Goal: Find specific page/section

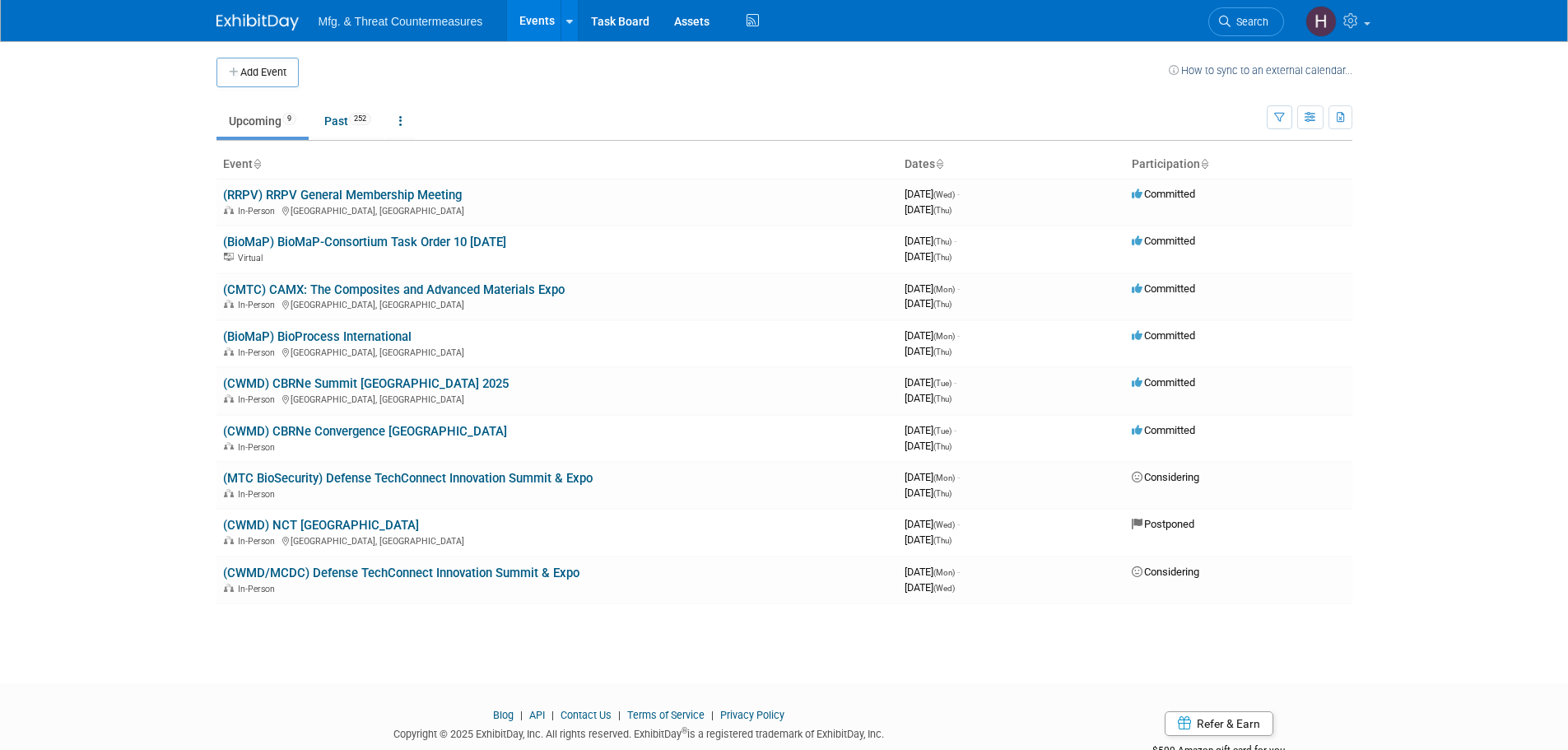
click at [422, 289] on link "(CMTC) CAMX: The Composites and Advanced Materials Expo" at bounding box center [394, 290] width 342 height 15
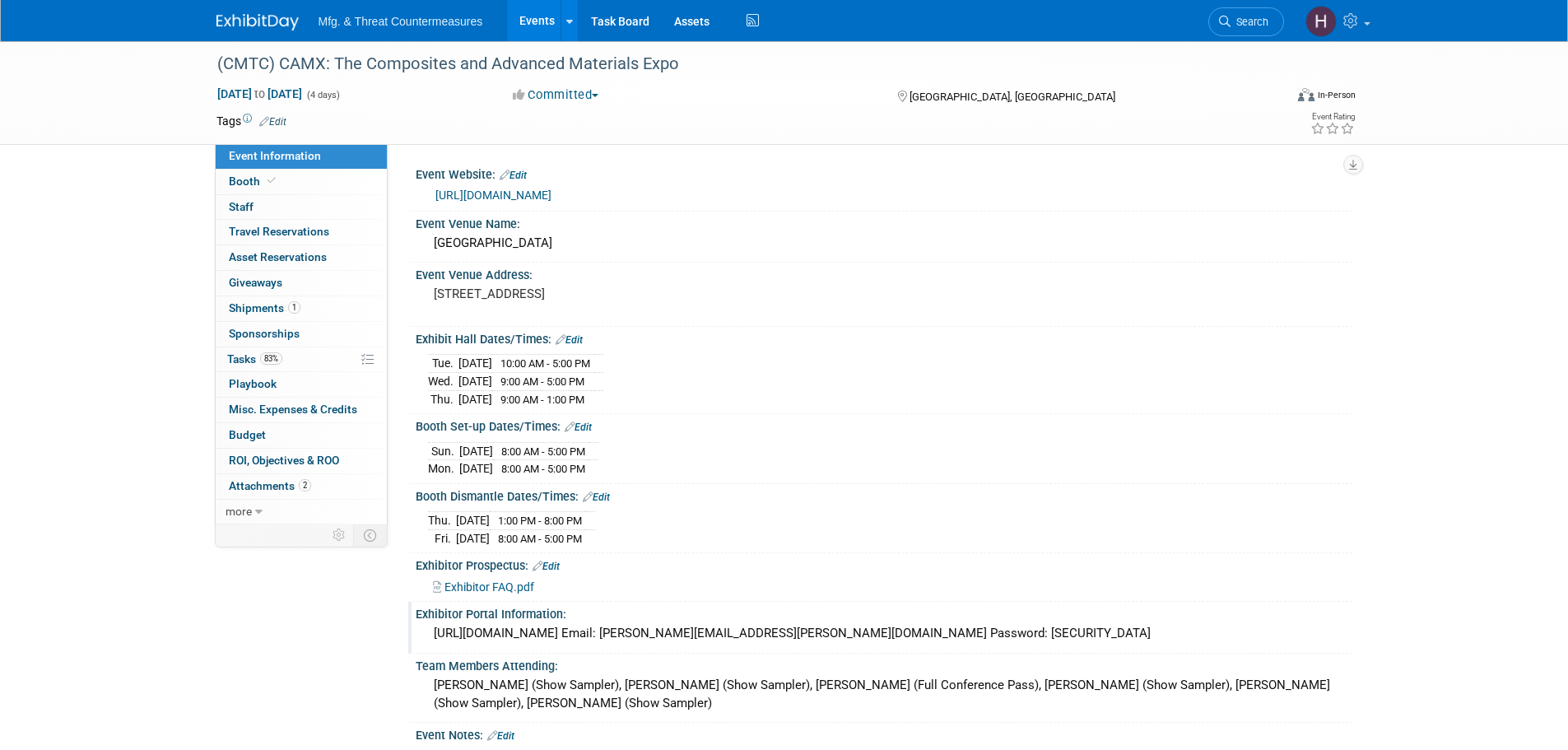
click at [518, 624] on div "https://CAMX2025.exh.mapyourshow.com Email: ryan.frankart@ati.org Password: Man…" at bounding box center [884, 633] width 912 height 26
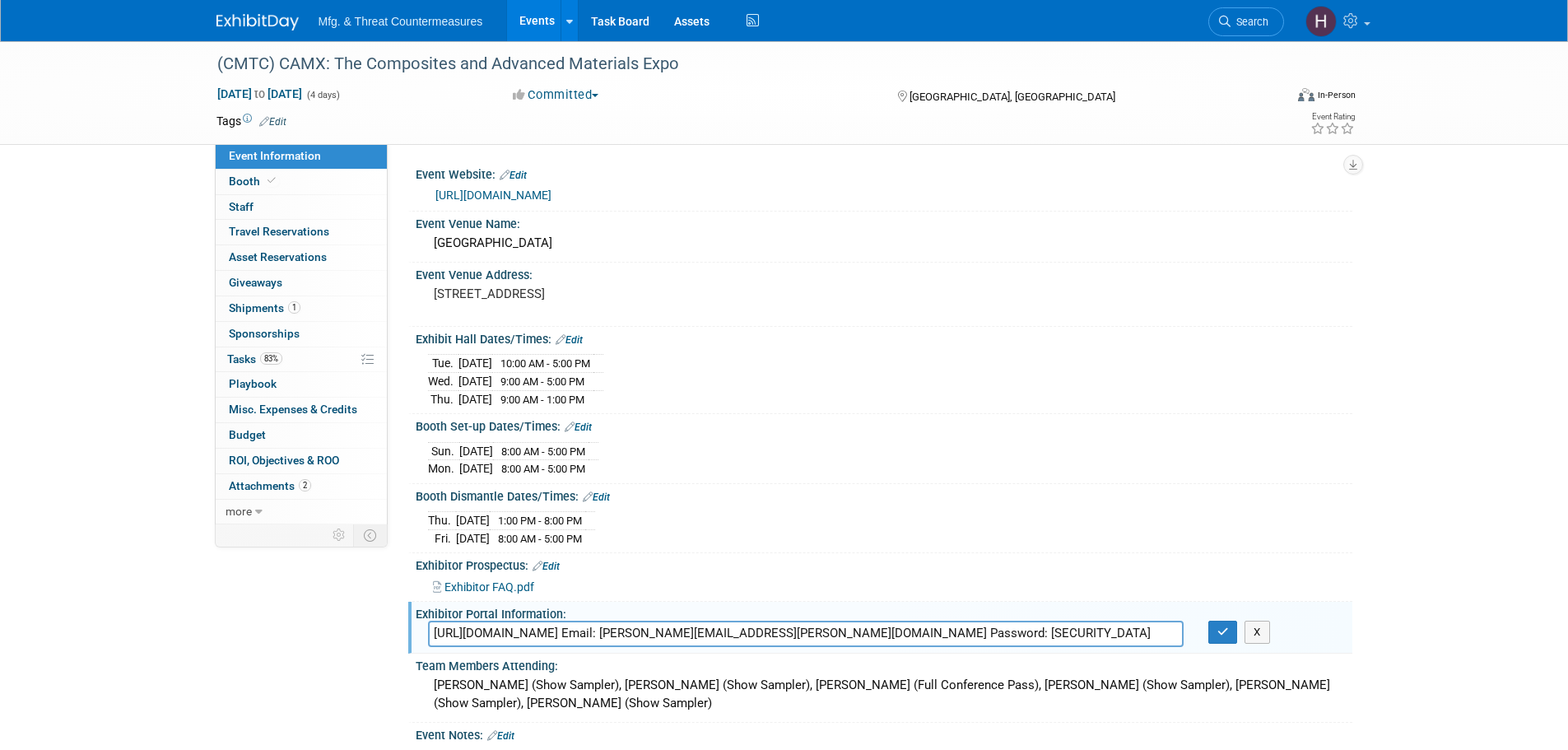
drag, startPoint x: 666, startPoint y: 629, endPoint x: 432, endPoint y: 624, distance: 234.1
click at [432, 624] on input "https://CAMX2025.exh.mapyourshow.com Email: ryan.frankart@ati.org Password: Man…" at bounding box center [806, 633] width 756 height 26
drag, startPoint x: 933, startPoint y: 261, endPoint x: 1078, endPoint y: 188, distance: 162.3
click at [943, 394] on div "Event Website: Edit https://www.thecamx.org/ Event Venue Name: Orange County Co…" at bounding box center [875, 474] width 927 height 624
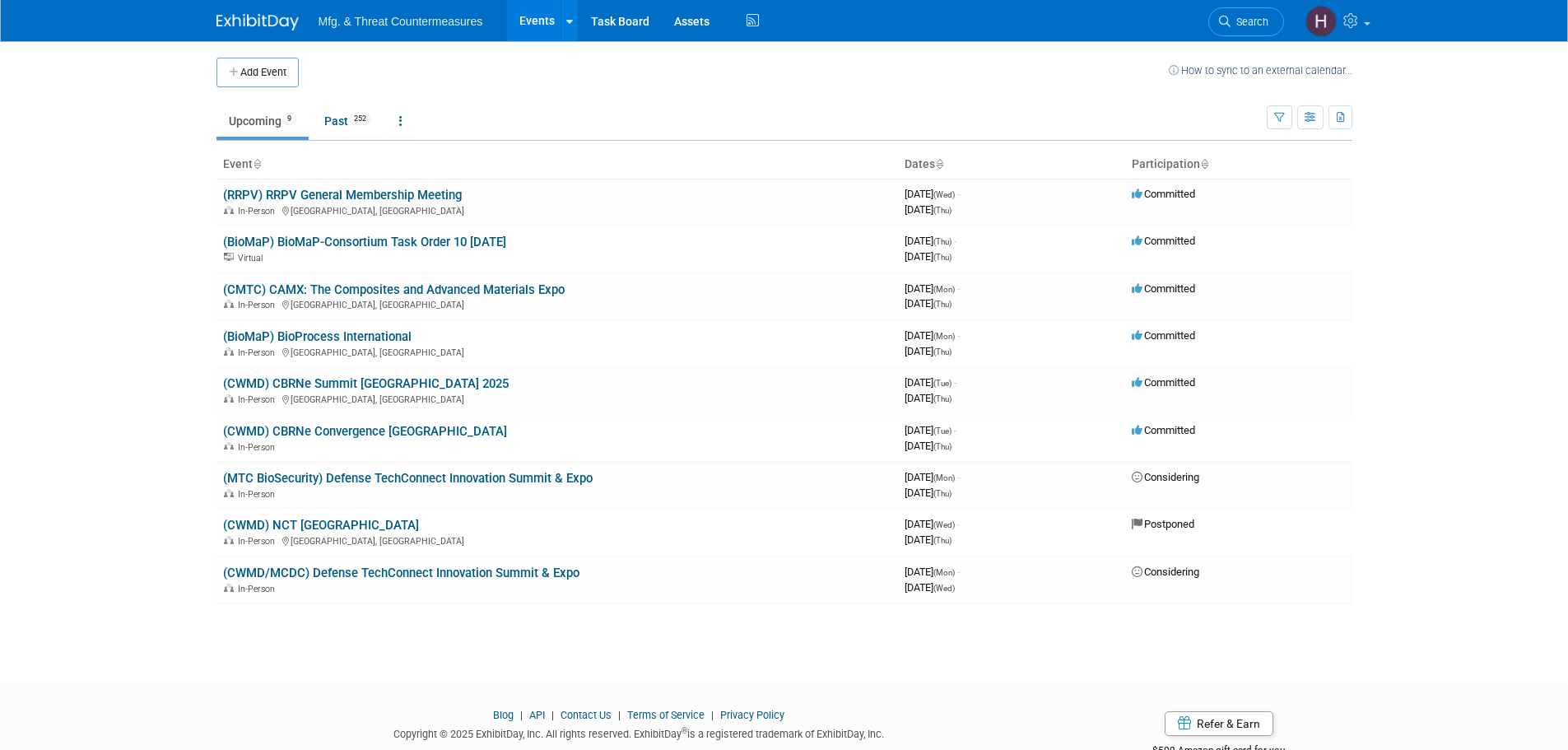
drag, startPoint x: 364, startPoint y: 283, endPoint x: 528, endPoint y: 313, distance: 166.7
click at [365, 283] on link "(CMTC) CAMX: The Composites and Advanced Materials Expo" at bounding box center [394, 290] width 342 height 15
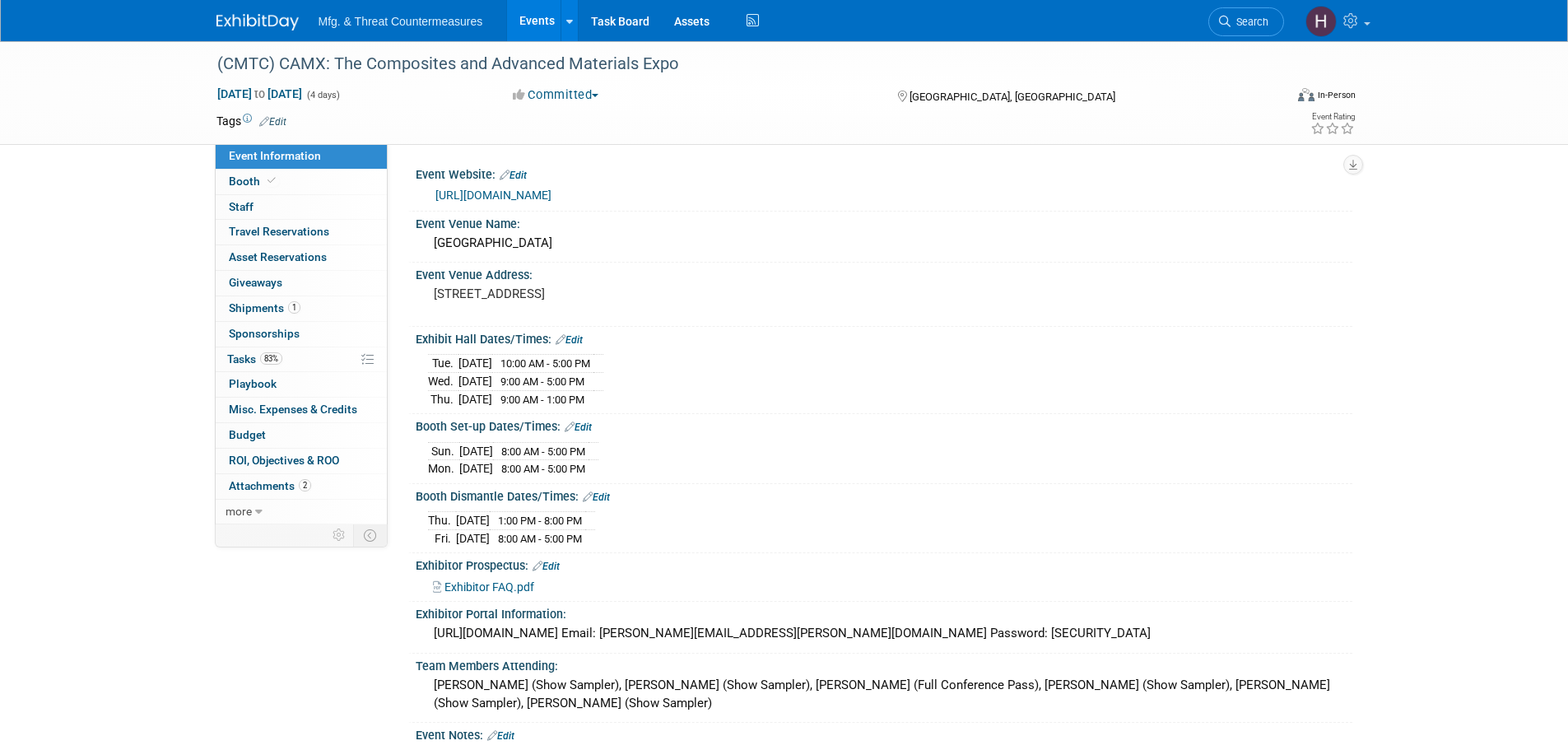
drag, startPoint x: 233, startPoint y: 309, endPoint x: 406, endPoint y: 308, distance: 173.0
click at [235, 309] on span "Shipments 1" at bounding box center [264, 308] width 71 height 13
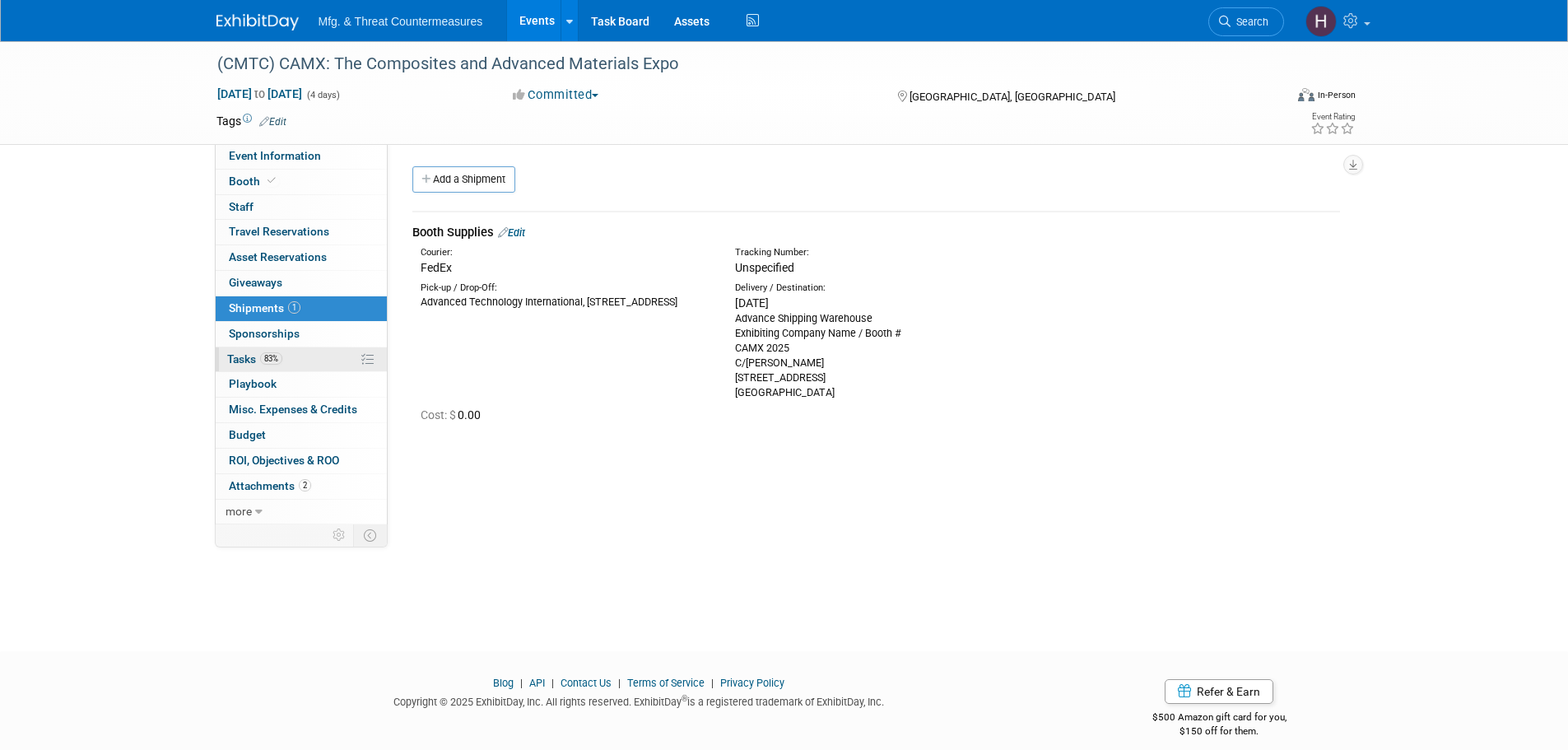
drag, startPoint x: 272, startPoint y: 361, endPoint x: 367, endPoint y: 348, distance: 95.9
click at [274, 360] on span "83%" at bounding box center [271, 358] width 22 height 12
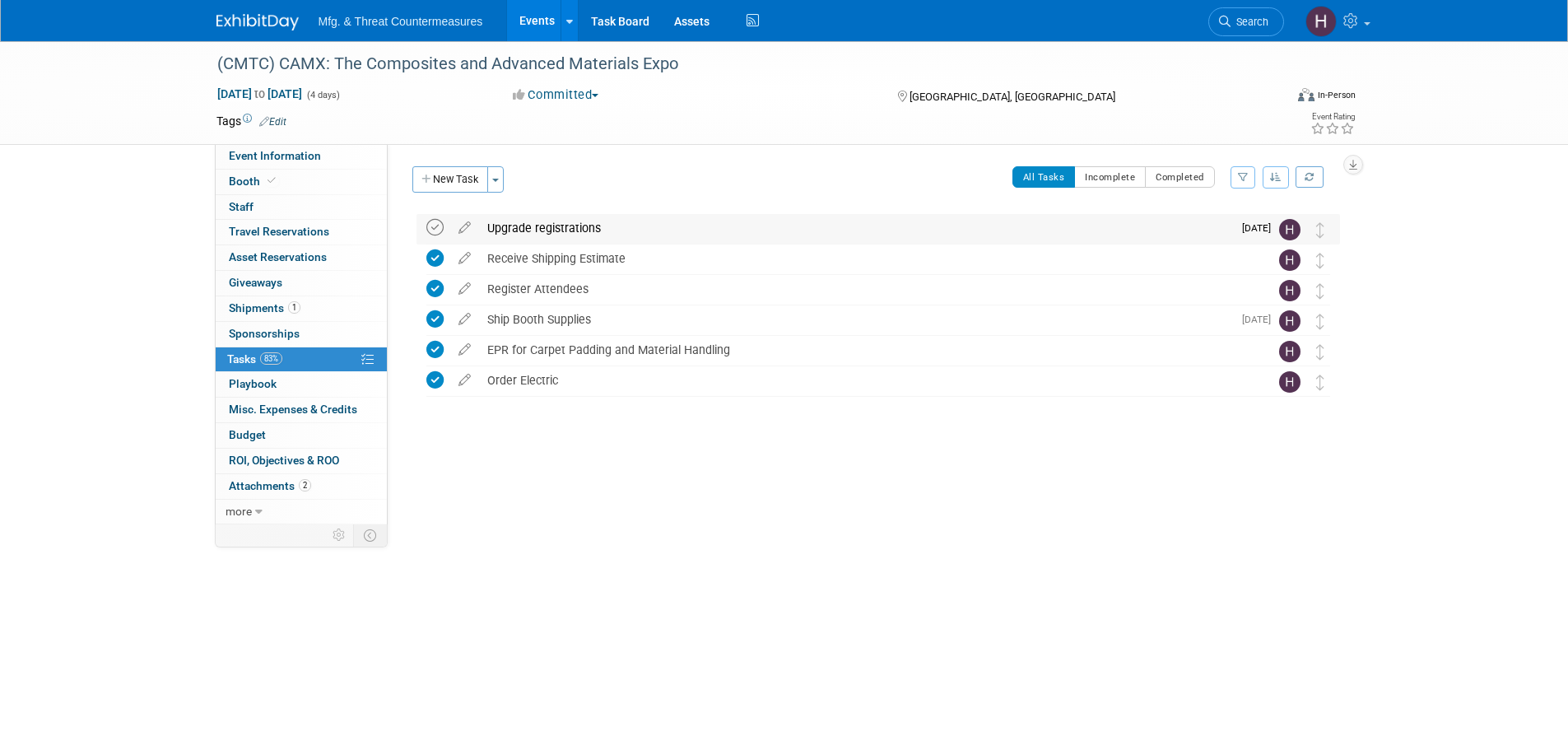
click at [437, 228] on icon at bounding box center [435, 228] width 17 height 17
